Goal: Task Accomplishment & Management: Use online tool/utility

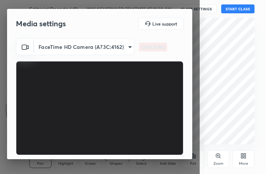
scroll to position [69, 0]
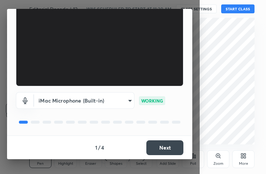
click at [166, 149] on button "Next" at bounding box center [164, 147] width 37 height 15
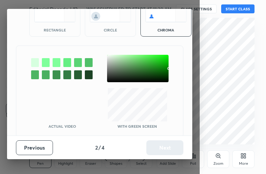
scroll to position [41, 0]
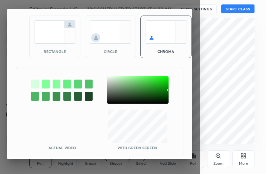
drag, startPoint x: 47, startPoint y: 33, endPoint x: 52, endPoint y: 44, distance: 11.9
click at [47, 33] on img at bounding box center [54, 31] width 41 height 23
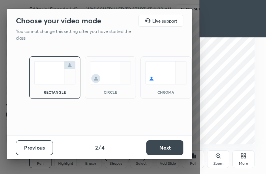
click at [169, 148] on button "Next" at bounding box center [164, 147] width 37 height 15
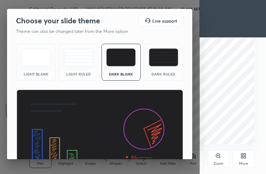
scroll to position [48, 0]
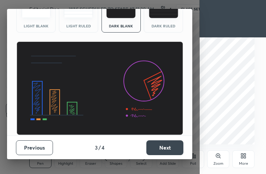
click at [162, 149] on button "Next" at bounding box center [164, 147] width 37 height 15
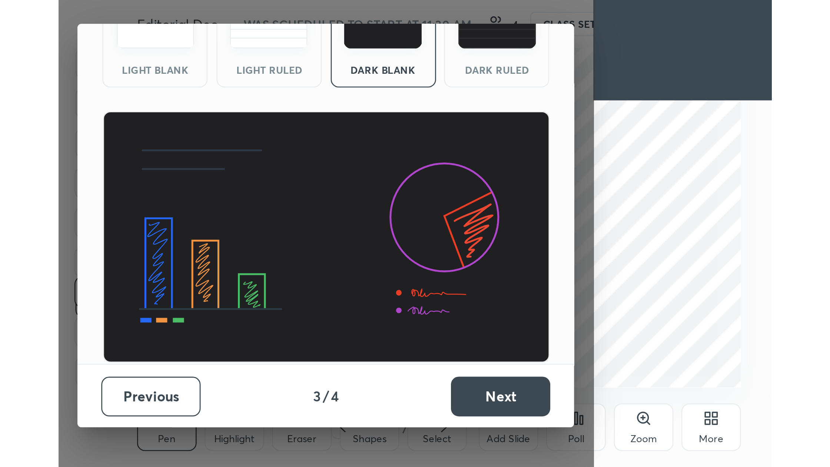
scroll to position [0, 0]
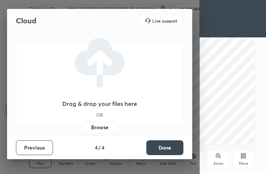
click at [105, 127] on label "Browse" at bounding box center [99, 127] width 33 height 12
click at [83, 127] on input "Browse" at bounding box center [83, 127] width 0 height 12
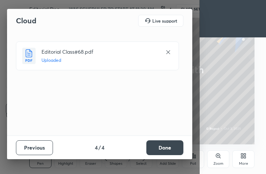
click at [170, 145] on button "Done" at bounding box center [164, 147] width 37 height 15
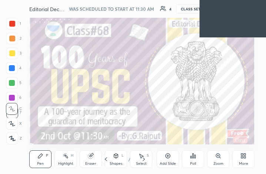
click at [242, 158] on icon at bounding box center [243, 156] width 6 height 6
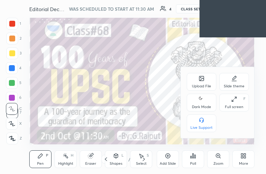
click at [232, 105] on div "Full screen" at bounding box center [234, 107] width 19 height 4
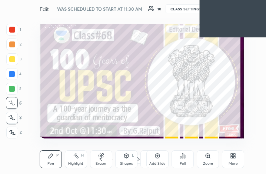
scroll to position [36914, 36805]
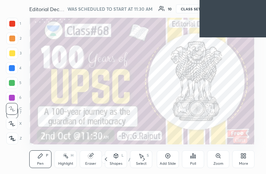
click at [243, 162] on div "More" at bounding box center [243, 164] width 9 height 4
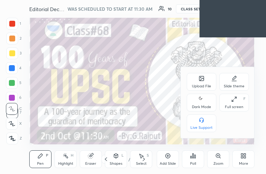
click at [200, 80] on icon at bounding box center [202, 79] width 4 height 3
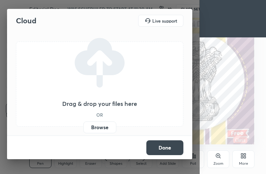
click at [106, 128] on label "Browse" at bounding box center [99, 127] width 33 height 12
click at [83, 128] on input "Browse" at bounding box center [83, 127] width 0 height 12
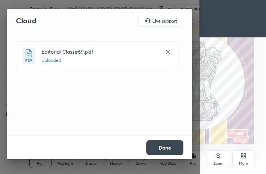
click at [169, 148] on button "Done" at bounding box center [164, 147] width 37 height 15
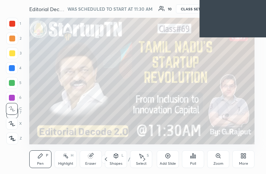
click at [245, 160] on div "More" at bounding box center [243, 159] width 22 height 18
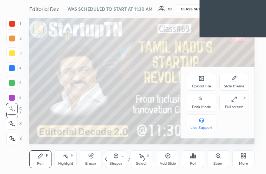
click at [232, 103] on div "Full screen F" at bounding box center [234, 103] width 30 height 18
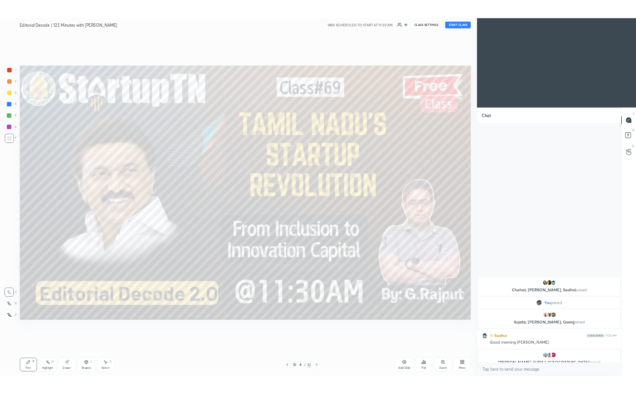
scroll to position [36621, 36448]
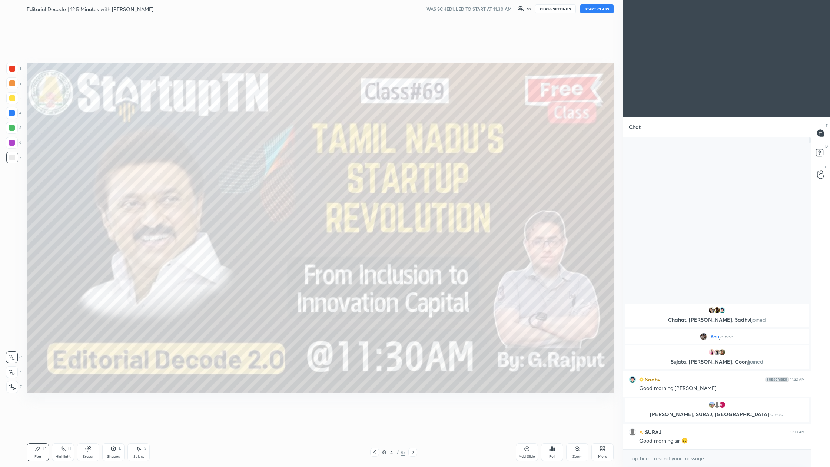
click at [266, 10] on button "START CLASS" at bounding box center [596, 8] width 33 height 9
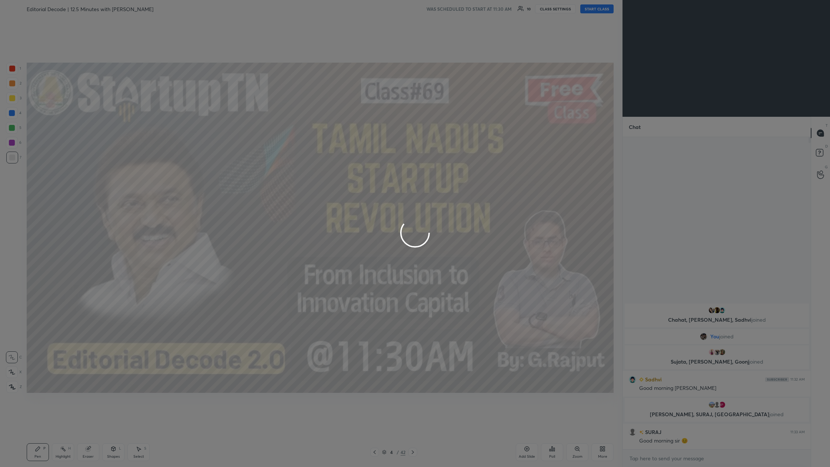
type textarea "x"
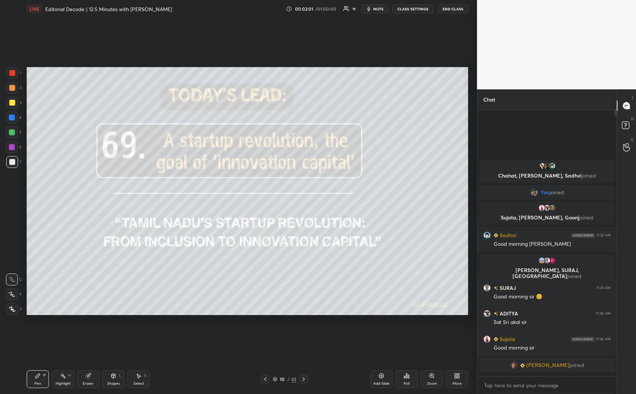
scroll to position [210, 137]
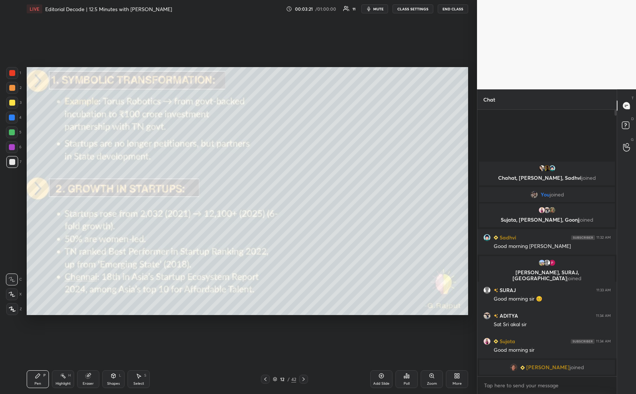
drag, startPoint x: 11, startPoint y: 72, endPoint x: 24, endPoint y: 71, distance: 13.0
click at [12, 71] on div at bounding box center [12, 73] width 6 height 6
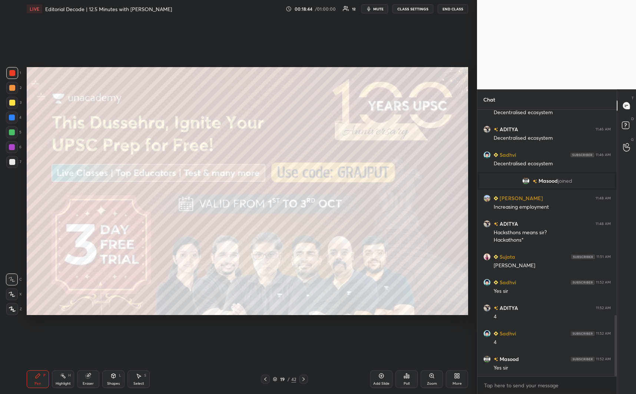
scroll to position [922, 0]
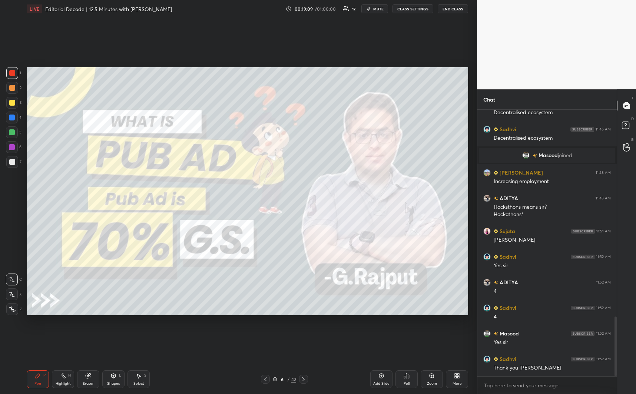
click at [266, 174] on div "Add Slide" at bounding box center [381, 379] width 22 height 18
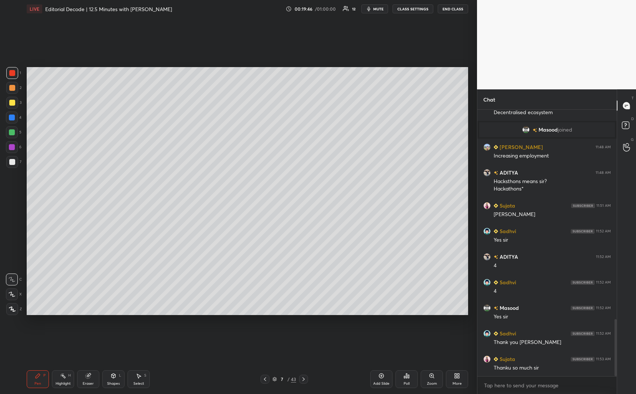
scroll to position [973, 0]
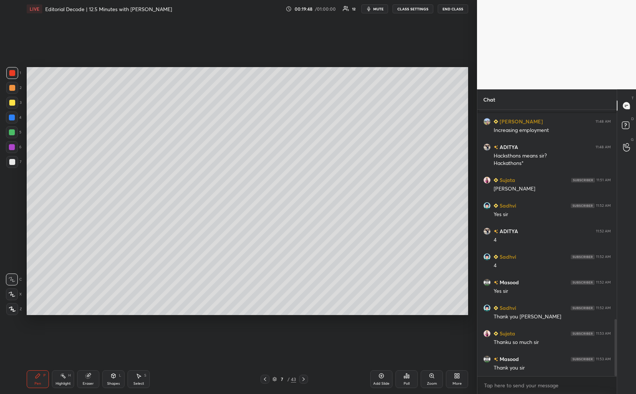
click at [266, 9] on button "End Class" at bounding box center [452, 8] width 30 height 9
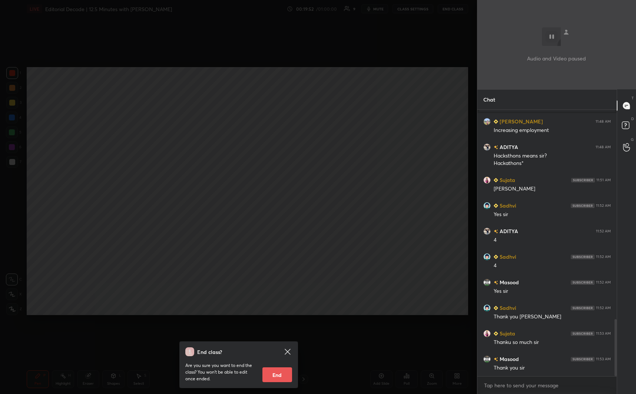
click at [266, 174] on button "End" at bounding box center [277, 374] width 30 height 15
type textarea "x"
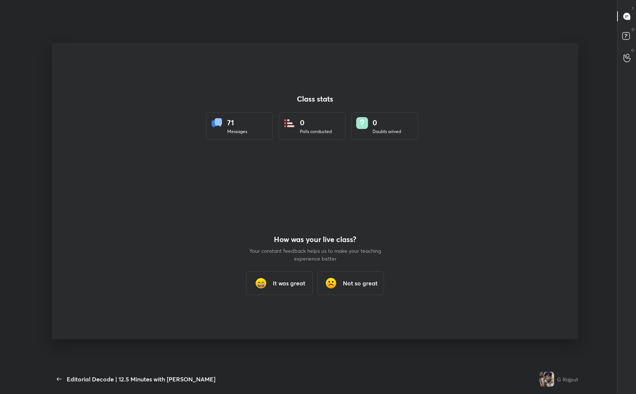
scroll to position [36694, 36417]
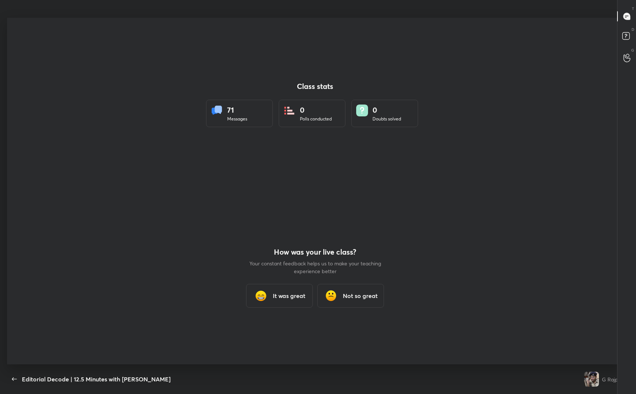
click at [266, 174] on h3 "It was great" at bounding box center [289, 295] width 33 height 9
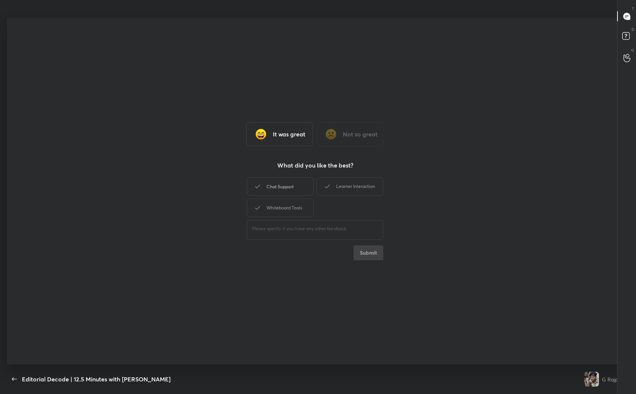
click at [266, 174] on div "Chat Support" at bounding box center [280, 186] width 67 height 19
click at [266, 174] on div "Learner Interaction" at bounding box center [349, 186] width 67 height 19
drag, startPoint x: 301, startPoint y: 212, endPoint x: 371, endPoint y: 234, distance: 73.4
click at [266, 174] on div "Whiteboard Tools" at bounding box center [280, 208] width 67 height 19
click at [266, 174] on button "Submit" at bounding box center [368, 252] width 30 height 15
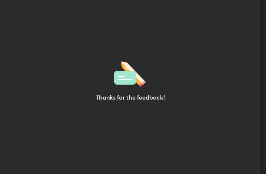
scroll to position [36914, 36781]
